Goal: Task Accomplishment & Management: Use online tool/utility

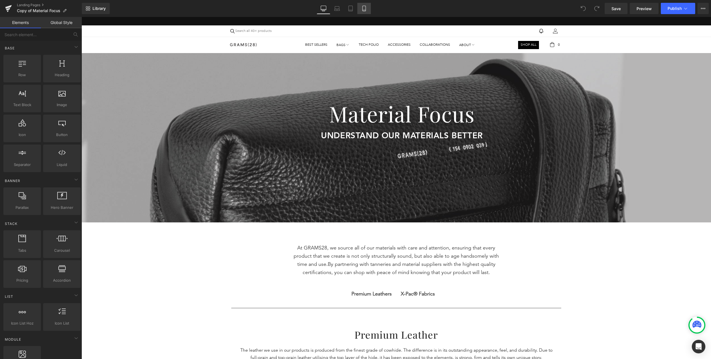
click at [367, 9] on icon at bounding box center [364, 9] width 6 height 6
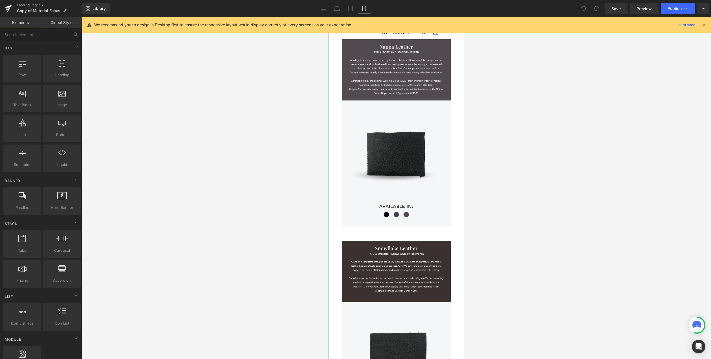
scroll to position [559, 0]
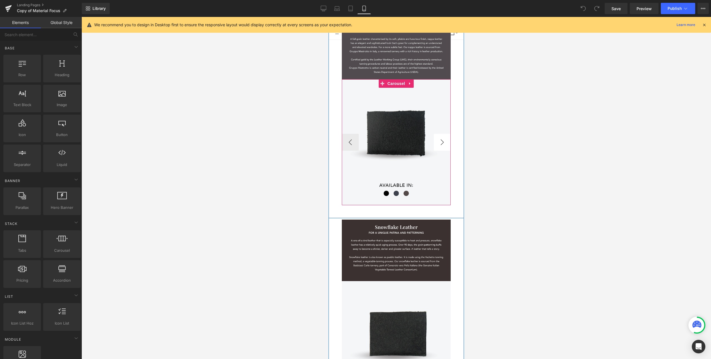
click at [440, 139] on button "›" at bounding box center [442, 142] width 17 height 17
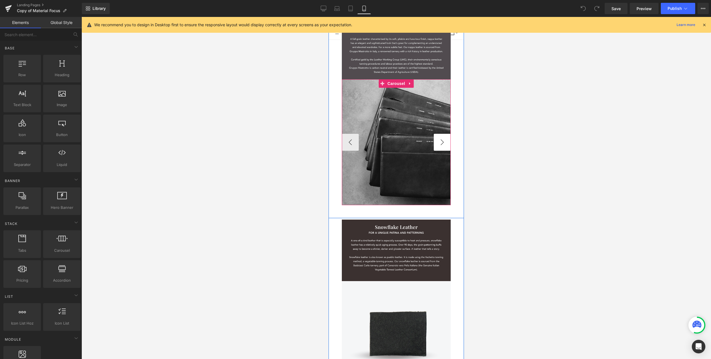
click at [440, 142] on button "›" at bounding box center [442, 142] width 17 height 17
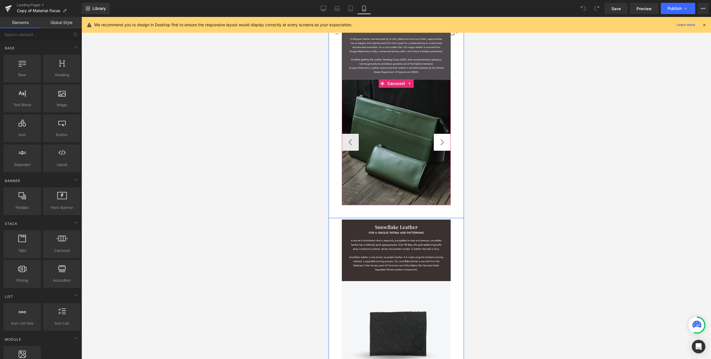
click at [440, 142] on button "›" at bounding box center [442, 142] width 17 height 17
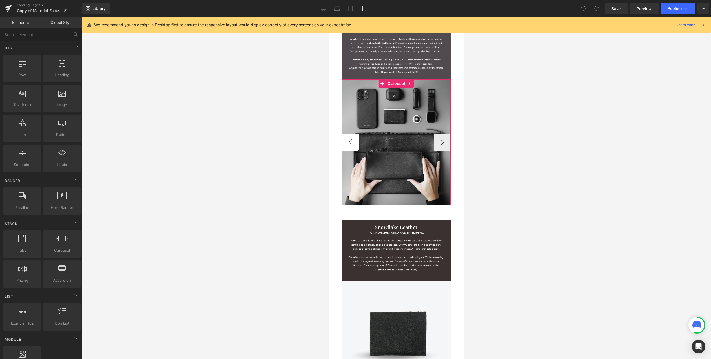
click at [353, 142] on button "‹" at bounding box center [350, 142] width 17 height 17
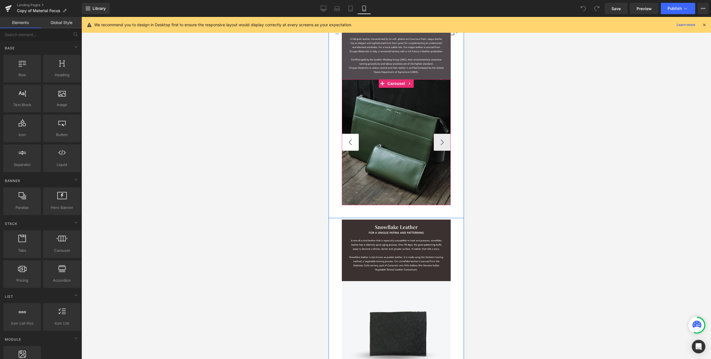
click at [353, 142] on button "‹" at bounding box center [350, 142] width 17 height 17
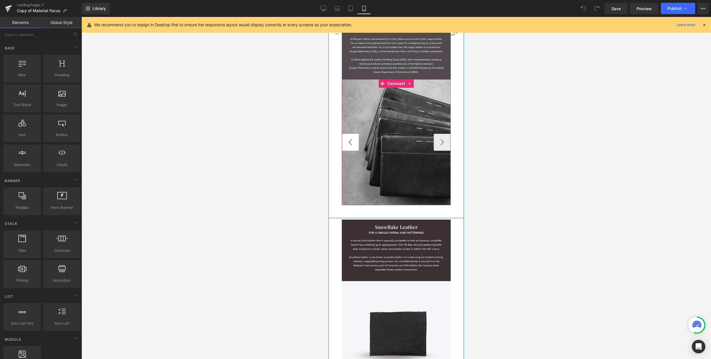
click at [353, 142] on button "‹" at bounding box center [350, 142] width 17 height 17
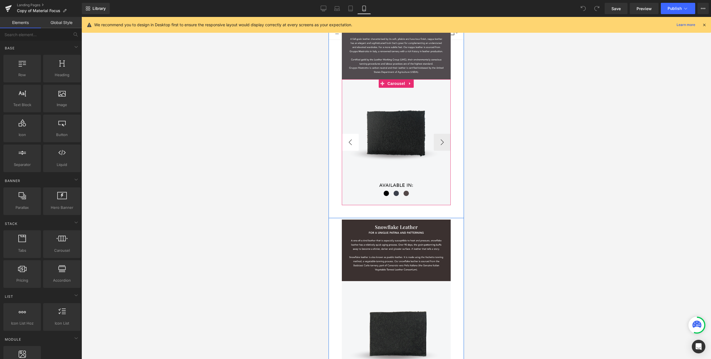
click at [353, 142] on img at bounding box center [396, 142] width 109 height 126
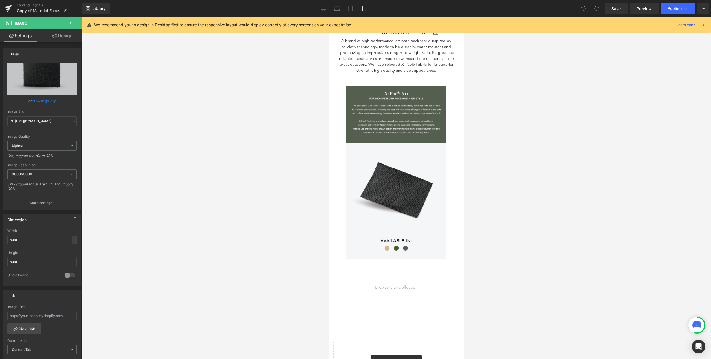
scroll to position [979, 0]
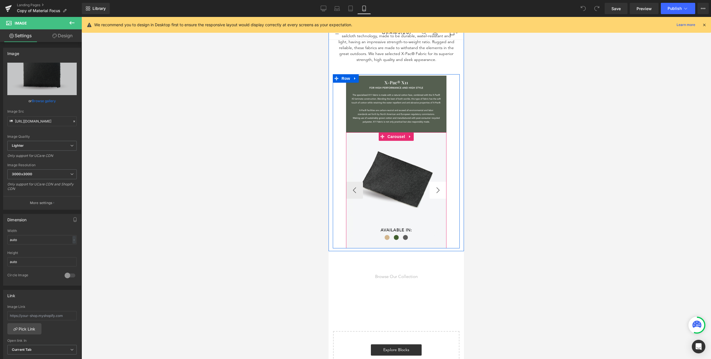
click at [440, 191] on button "›" at bounding box center [438, 190] width 17 height 17
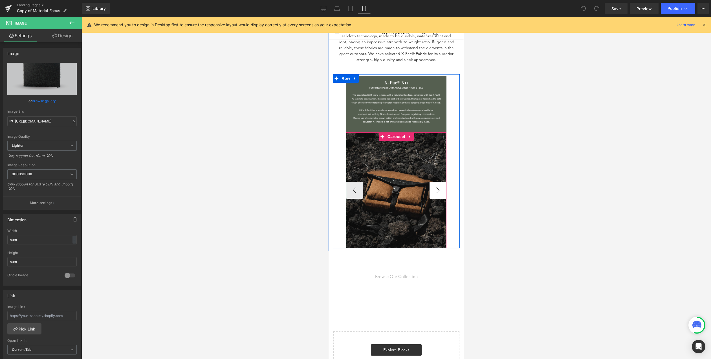
click at [440, 191] on button "›" at bounding box center [438, 190] width 17 height 17
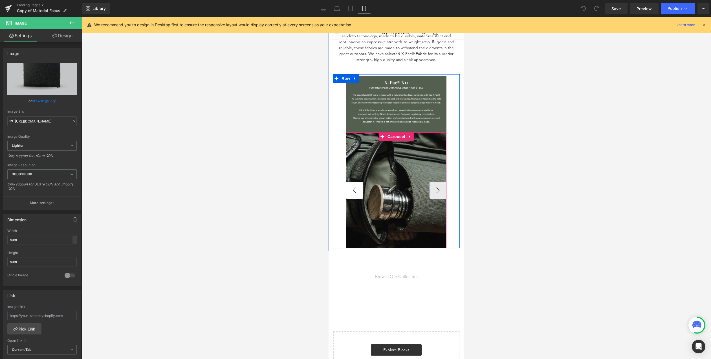
click at [355, 186] on button "‹" at bounding box center [354, 190] width 17 height 17
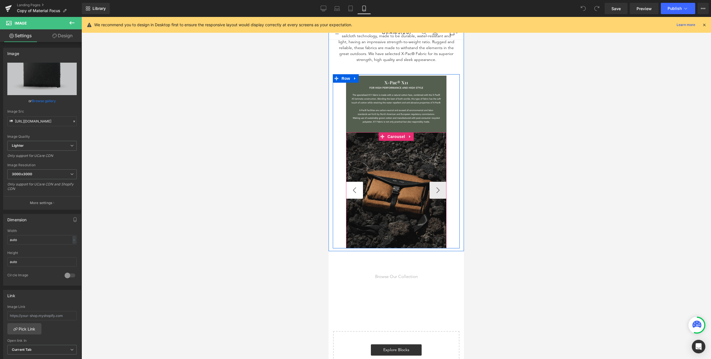
click at [355, 186] on button "‹" at bounding box center [354, 190] width 17 height 17
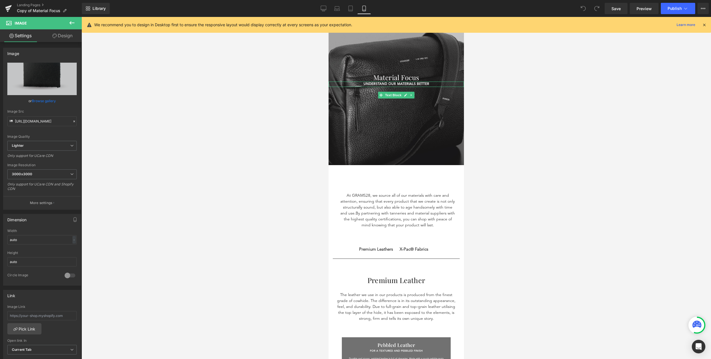
scroll to position [0, 0]
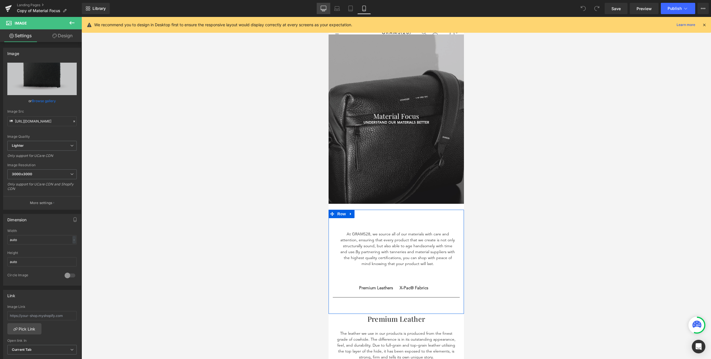
click at [325, 5] on link "Desktop" at bounding box center [324, 8] width 14 height 11
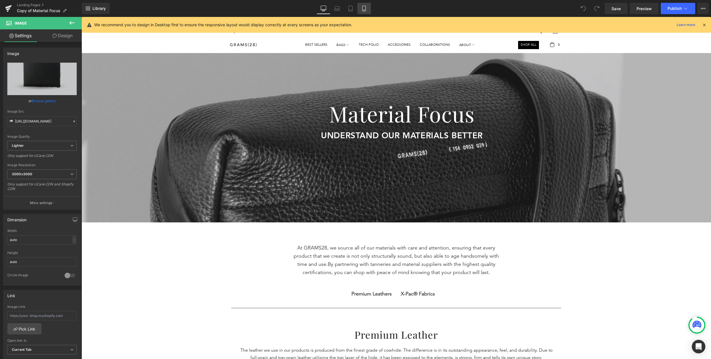
click at [368, 9] on link "Mobile" at bounding box center [364, 8] width 14 height 11
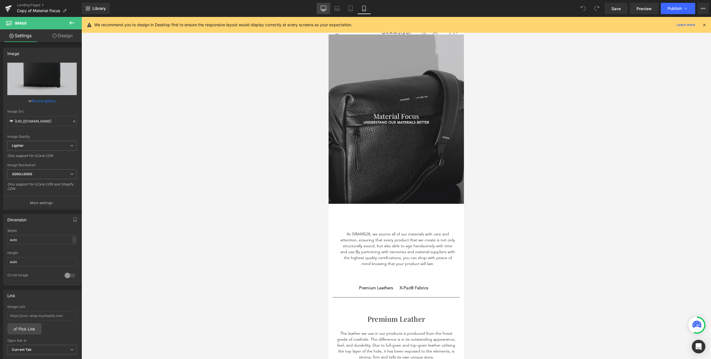
click at [325, 12] on link "Desktop" at bounding box center [324, 8] width 14 height 11
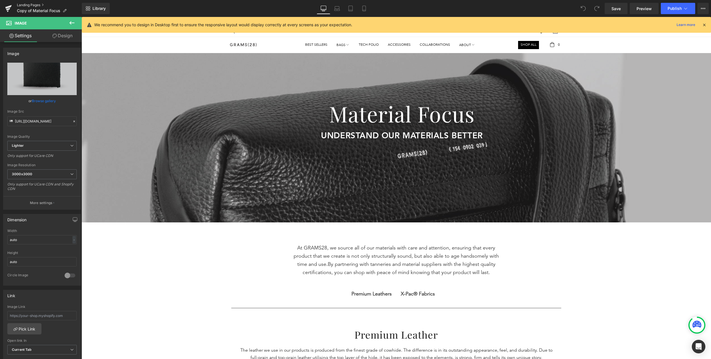
click at [27, 5] on link "Landing Pages" at bounding box center [49, 5] width 65 height 5
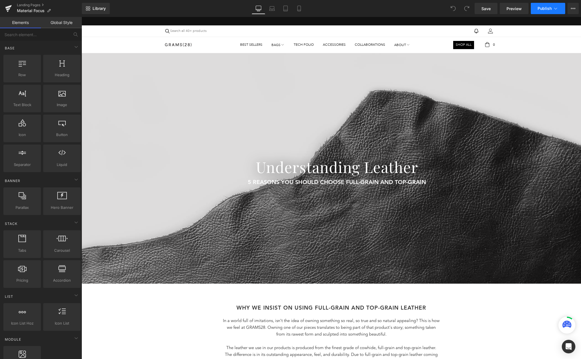
click at [556, 8] on icon at bounding box center [556, 9] width 6 height 6
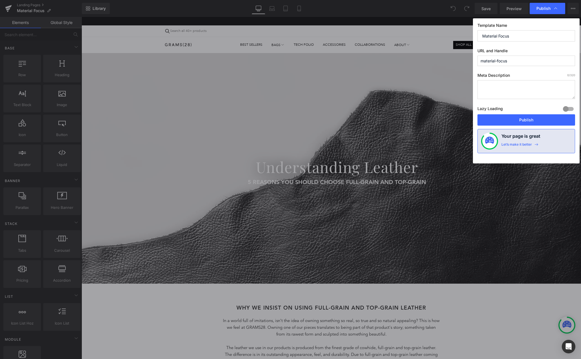
click at [510, 61] on input "material-focus" at bounding box center [526, 61] width 98 height 10
type input "material-focus-old"
click at [518, 122] on button "Publish" at bounding box center [526, 119] width 98 height 11
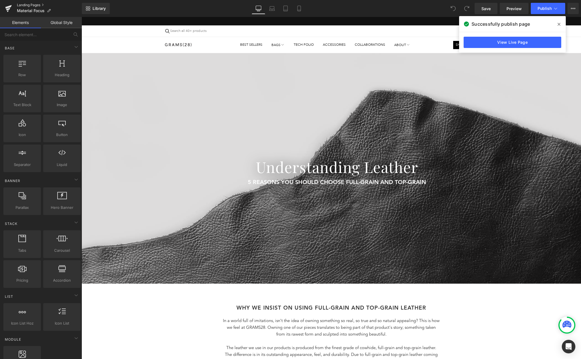
click at [23, 4] on link "Landing Pages" at bounding box center [49, 5] width 65 height 5
